Goal: Task Accomplishment & Management: Manage account settings

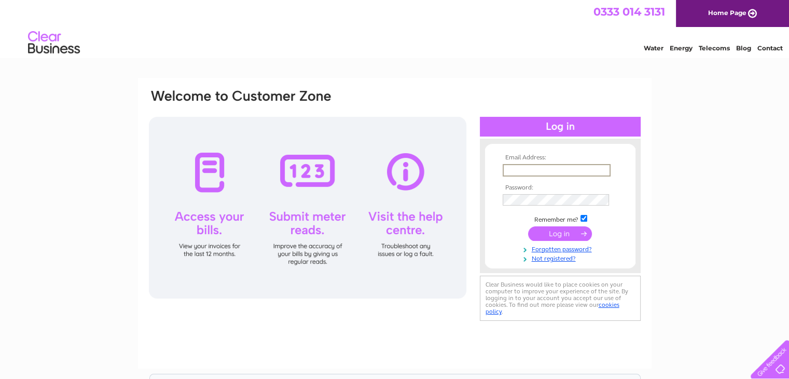
click at [585, 171] on input "text" at bounding box center [557, 170] width 108 height 12
type input "dmpg2015@gmail.com"
click at [554, 228] on input "submit" at bounding box center [560, 232] width 64 height 15
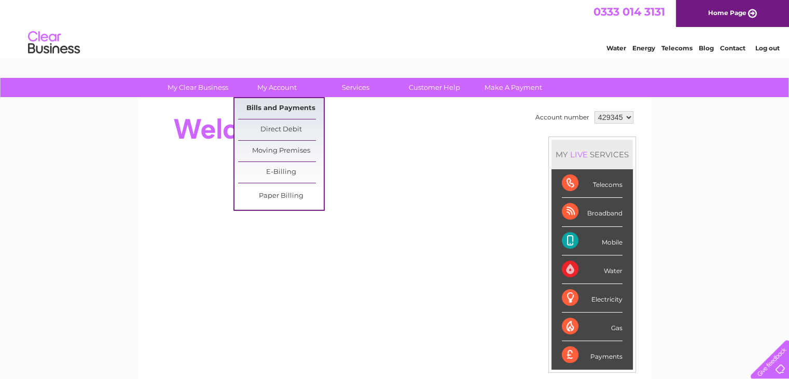
click at [282, 105] on link "Bills and Payments" at bounding box center [281, 108] width 86 height 21
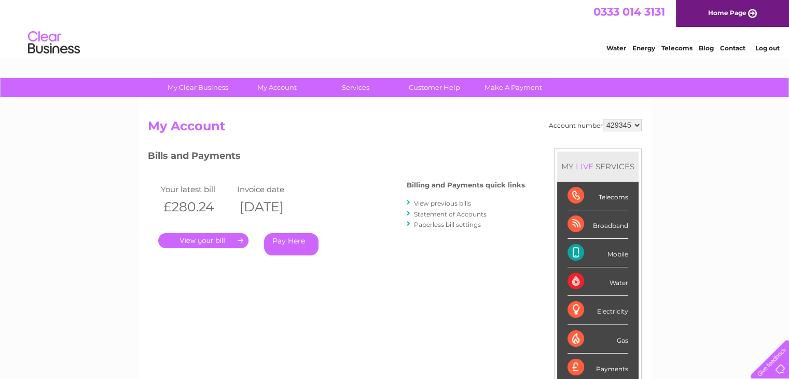
click at [197, 238] on link "." at bounding box center [203, 240] width 90 height 15
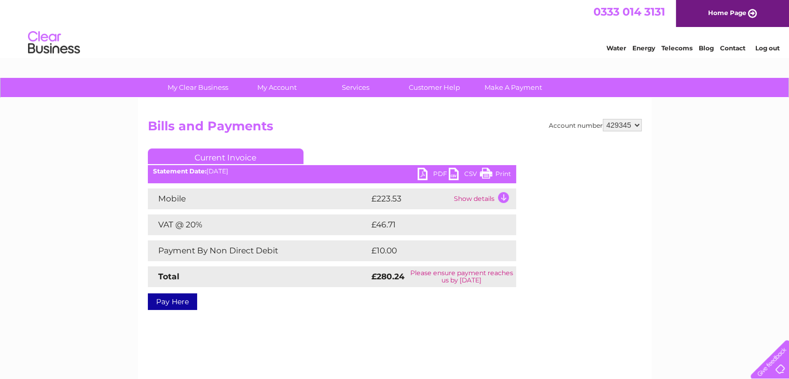
click at [431, 173] on link "PDF" at bounding box center [433, 175] width 31 height 15
click at [768, 50] on link "Log out" at bounding box center [767, 48] width 24 height 8
